Goal: Task Accomplishment & Management: Use online tool/utility

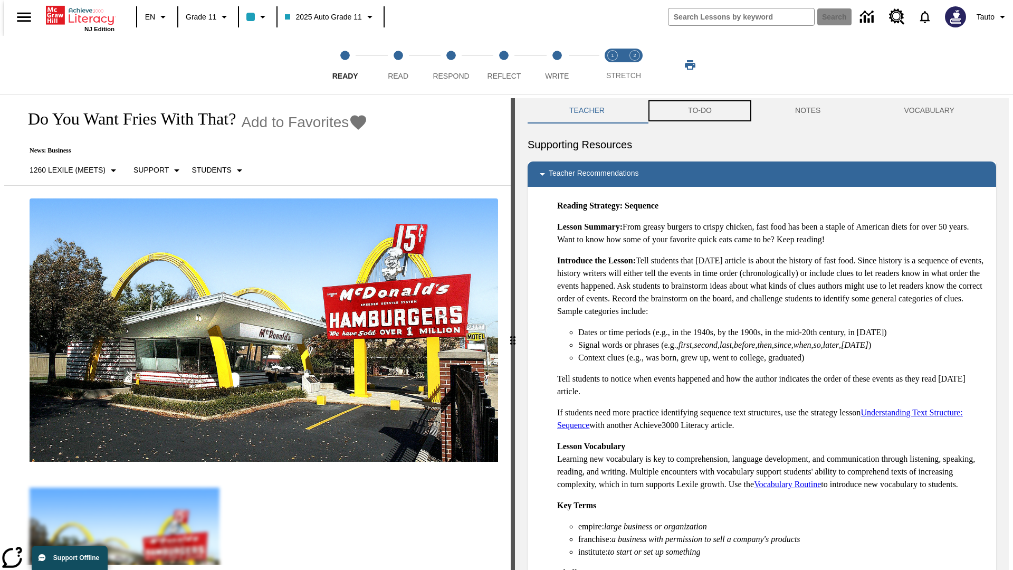
click at [699, 111] on button "TO-DO" at bounding box center [699, 110] width 107 height 25
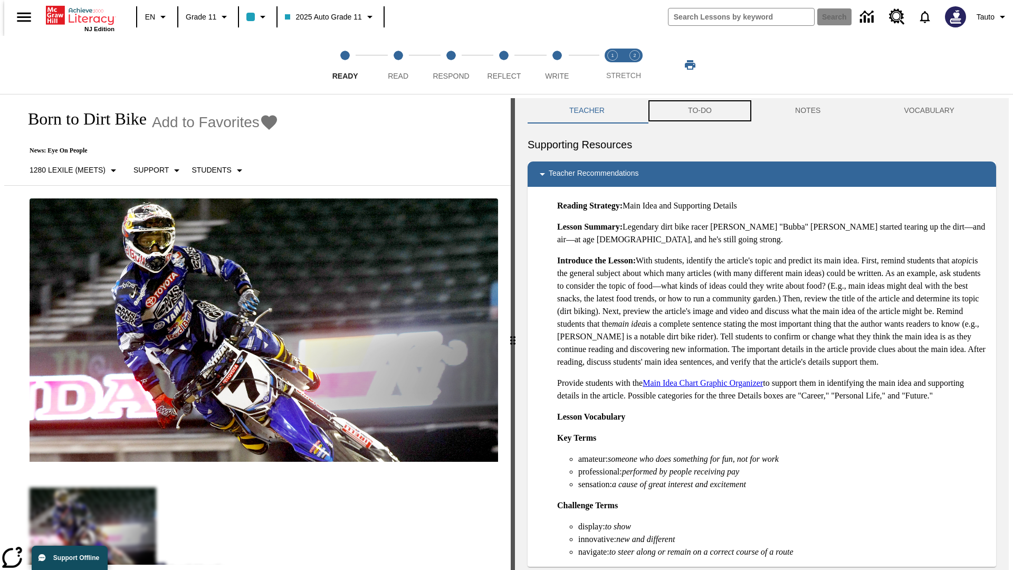
click at [699, 111] on button "TO-DO" at bounding box center [699, 110] width 107 height 25
